Goal: Task Accomplishment & Management: Complete application form

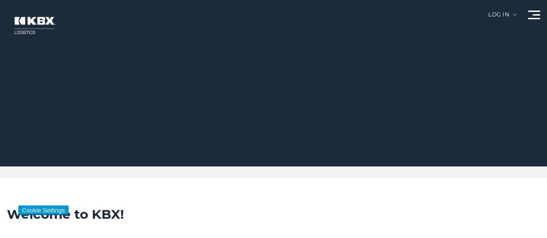
scroll to position [175, 0]
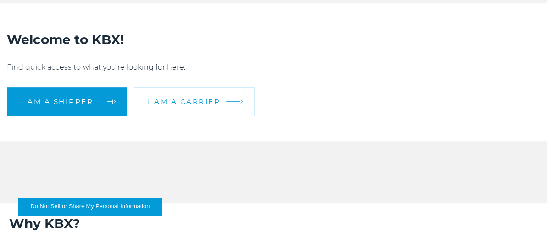
click at [199, 104] on span "I am a carrier" at bounding box center [184, 101] width 73 height 7
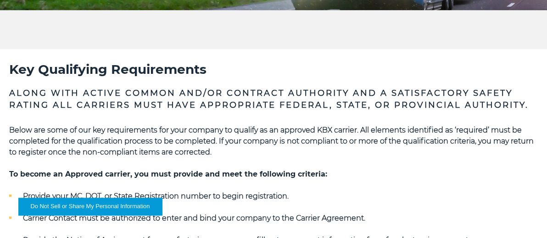
scroll to position [87, 0]
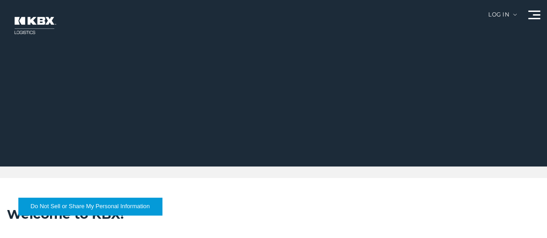
click at [509, 17] on div "Log in" at bounding box center [502, 18] width 28 height 12
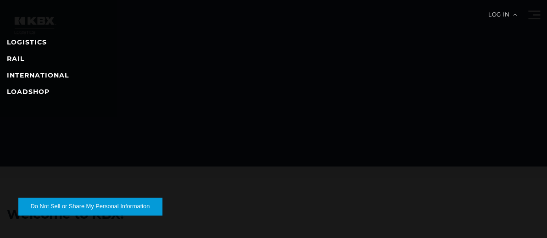
click at [509, 17] on div "Log in" at bounding box center [502, 18] width 28 height 12
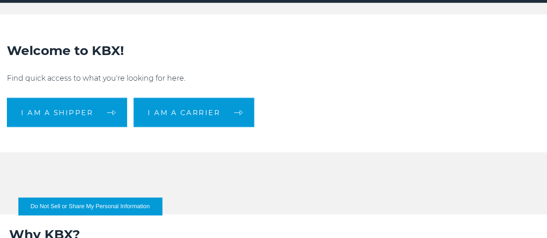
scroll to position [175, 0]
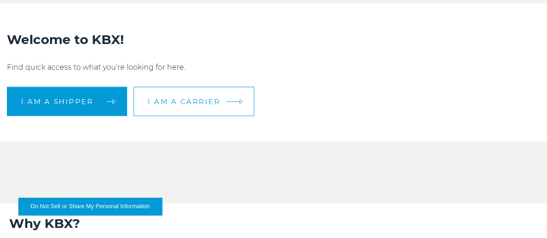
click at [199, 101] on span "I am a carrier" at bounding box center [184, 101] width 73 height 7
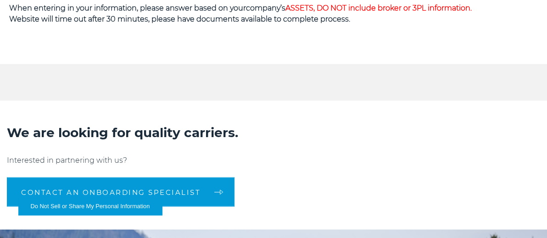
scroll to position [525, 0]
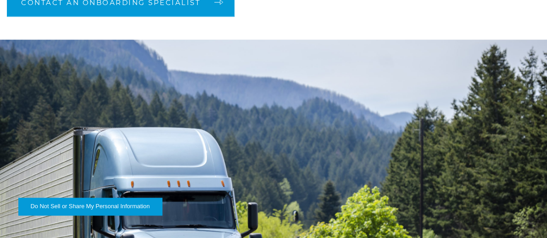
scroll to position [788, 0]
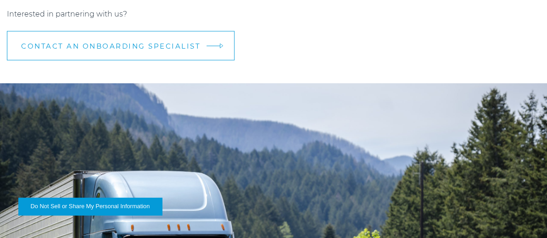
click at [136, 50] on span "CONTACT AN ONBOARDING SPECIALIST" at bounding box center [110, 46] width 179 height 7
